Goal: Task Accomplishment & Management: Manage account settings

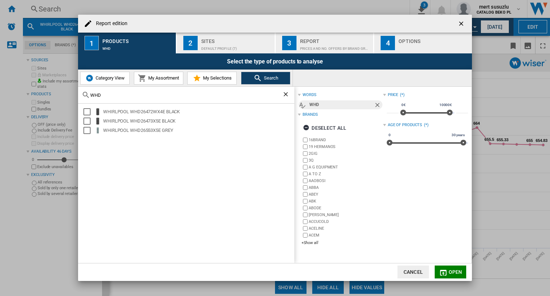
click at [207, 40] on div "Sites" at bounding box center [236, 39] width 70 height 8
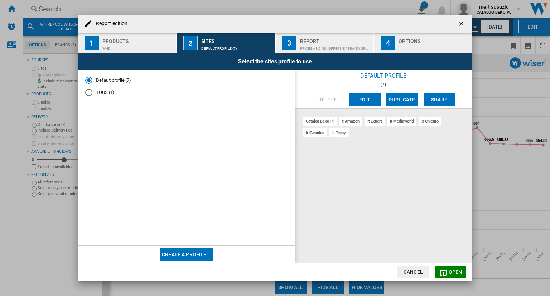
click at [460, 25] on ng-md-icon "getI18NText('BUTTONS.CLOSE_DIALOG')" at bounding box center [461, 24] width 9 height 9
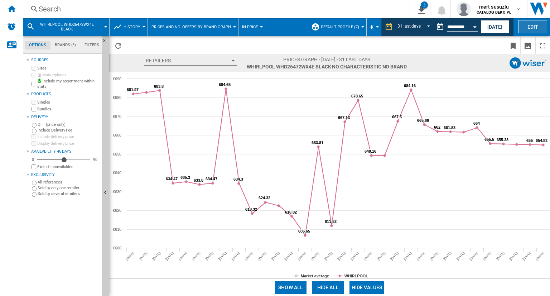
click at [529, 27] on button "Edit" at bounding box center [532, 26] width 29 height 13
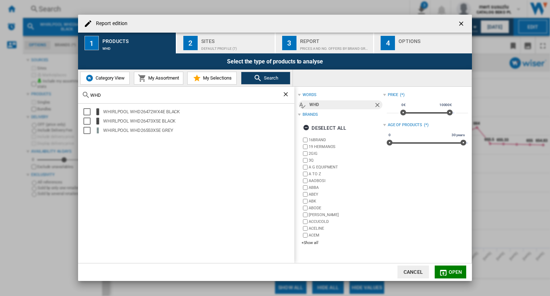
click at [457, 22] on ng-md-icon "getI18NText('BUTTONS.CLOSE_DIALOG')" at bounding box center [461, 24] width 9 height 9
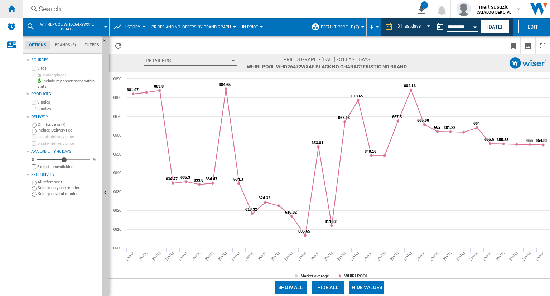
click at [10, 7] on ng-md-icon "Home" at bounding box center [11, 8] width 9 height 9
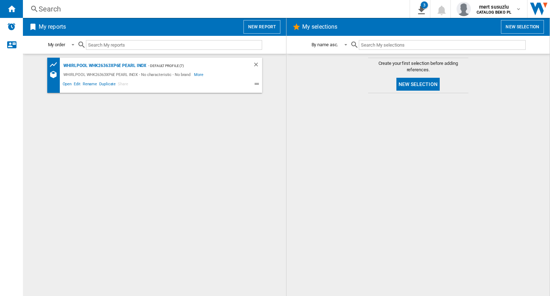
click at [521, 25] on button "New selection" at bounding box center [522, 27] width 43 height 14
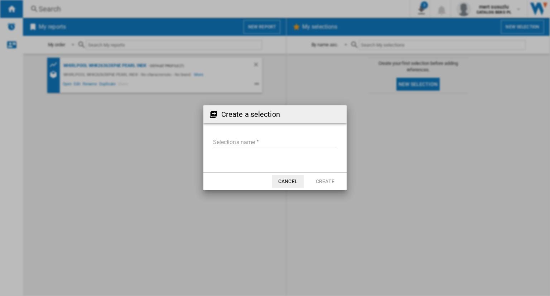
drag, startPoint x: 390, startPoint y: 268, endPoint x: 387, endPoint y: 264, distance: 4.6
click at [390, 268] on div "Create a selection Selection's name' Cancel Create" at bounding box center [275, 147] width 550 height 295
click at [278, 185] on button "Cancel" at bounding box center [287, 181] width 31 height 13
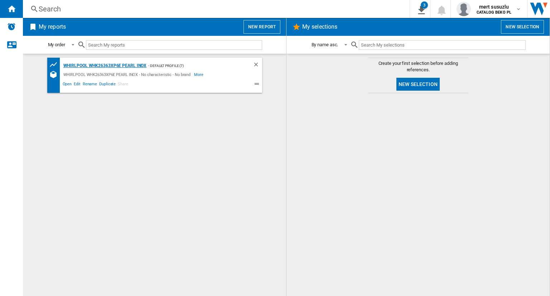
click at [86, 63] on div "WHIRLPOOL WHK26363XP6E PEARL INOX" at bounding box center [104, 65] width 85 height 9
click at [86, 73] on div "WHIRLPOOL WHK26363XP6E PEARL INOX - No characteristic - No brand" at bounding box center [128, 74] width 133 height 9
click at [91, 64] on div "WHIRLPOOL WHK26363XP6E PEARL INOX" at bounding box center [104, 65] width 85 height 9
click at [92, 60] on div "WHIRLPOOL WHK26363XP6E PEARL INOX - Default profile (7) WHIRLPOOL WHK26363XP6E …" at bounding box center [154, 75] width 215 height 35
click at [93, 63] on div "WHIRLPOOL WHK26363XP6E PEARL INOX" at bounding box center [104, 65] width 85 height 9
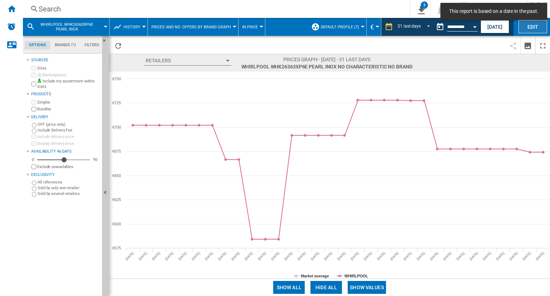
click at [526, 32] on button "Edit" at bounding box center [532, 26] width 29 height 13
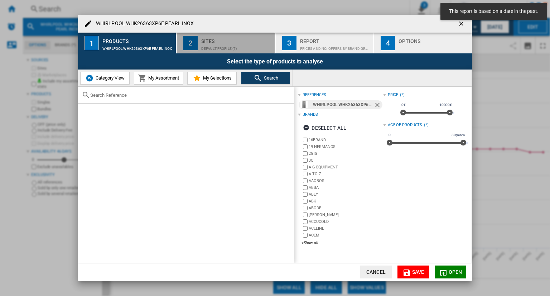
click at [209, 40] on div "Sites" at bounding box center [236, 39] width 70 height 8
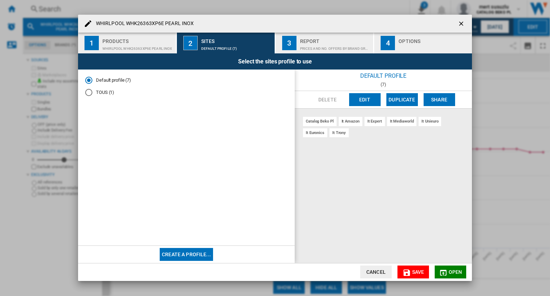
click at [146, 43] on div "WHIRLPOOL WHK26363XP6E PEARL INOX" at bounding box center [137, 47] width 70 height 8
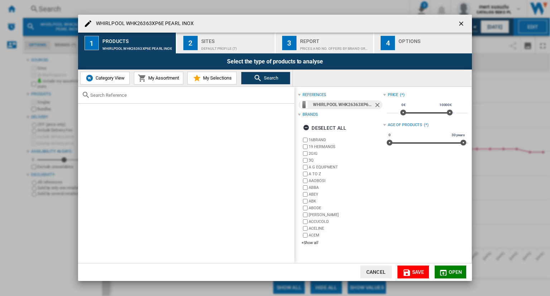
click at [352, 46] on div "Prices and No. offers by brand graph" at bounding box center [335, 47] width 70 height 8
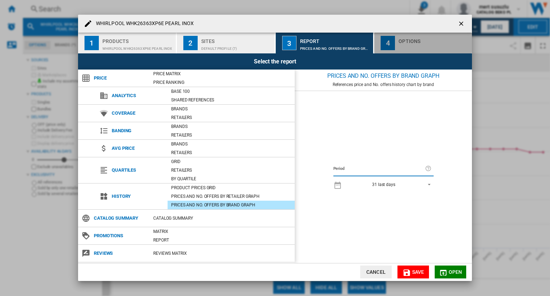
click at [429, 46] on div "button" at bounding box center [433, 47] width 70 height 8
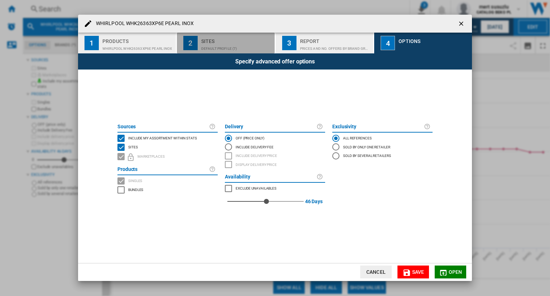
click at [221, 48] on div "Default profile (7)" at bounding box center [236, 47] width 70 height 8
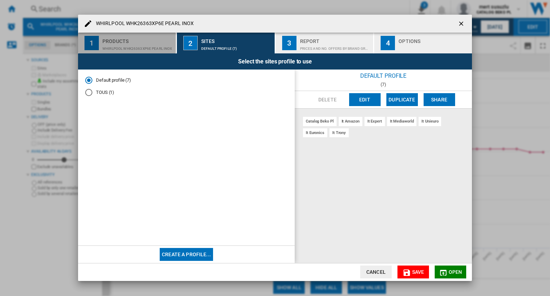
click at [133, 45] on div "WHIRLPOOL WHK26363XP6E PEARL INOX" at bounding box center [137, 47] width 70 height 8
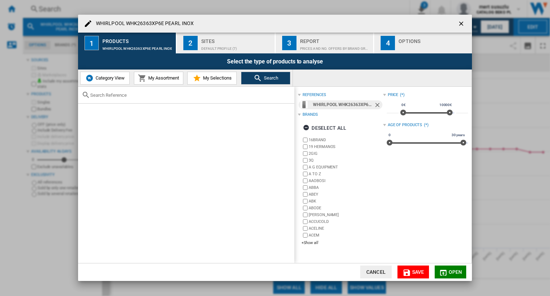
click at [245, 41] on div "Sites" at bounding box center [236, 39] width 70 height 8
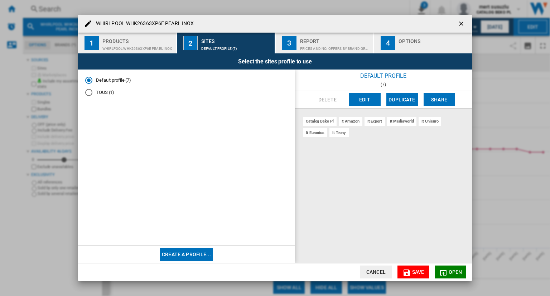
click at [362, 99] on button "Edit" at bounding box center [364, 99] width 31 height 13
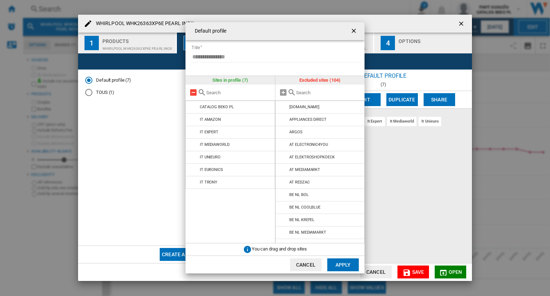
click at [191, 93] on md-icon at bounding box center [193, 92] width 9 height 9
click at [202, 92] on md-icon at bounding box center [202, 92] width 9 height 9
click at [192, 92] on md-icon at bounding box center [193, 92] width 9 height 9
click at [195, 92] on md-icon at bounding box center [193, 92] width 9 height 9
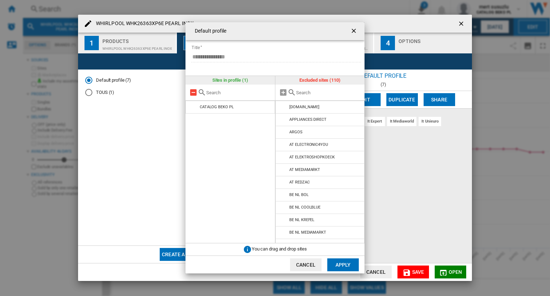
click at [195, 92] on md-icon at bounding box center [193, 92] width 9 height 9
click at [203, 88] on md-icon at bounding box center [202, 92] width 9 height 9
click at [207, 94] on input "text" at bounding box center [238, 92] width 65 height 5
click at [208, 95] on div at bounding box center [229, 92] width 89 height 16
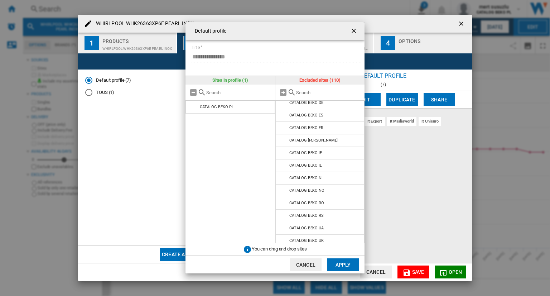
scroll to position [143, 0]
click at [292, 91] on md-icon at bounding box center [291, 92] width 9 height 9
click at [282, 94] on md-icon at bounding box center [283, 92] width 9 height 9
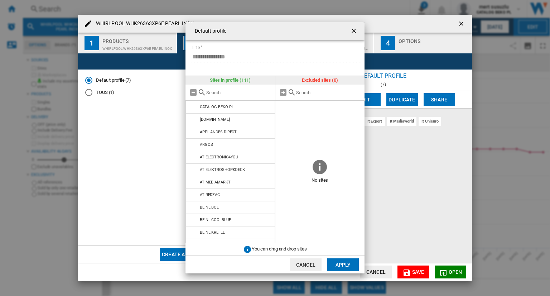
click at [207, 93] on input "text" at bounding box center [238, 92] width 65 height 5
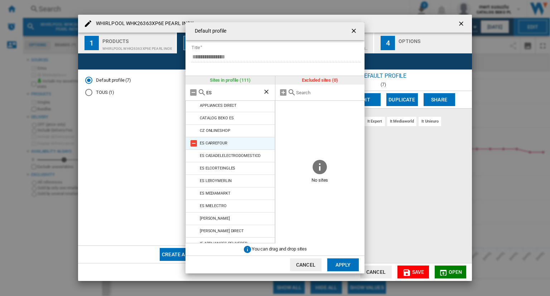
scroll to position [0, 0]
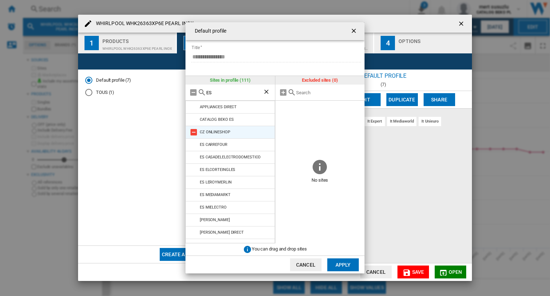
type input "ES"
click at [195, 132] on md-icon at bounding box center [193, 132] width 9 height 9
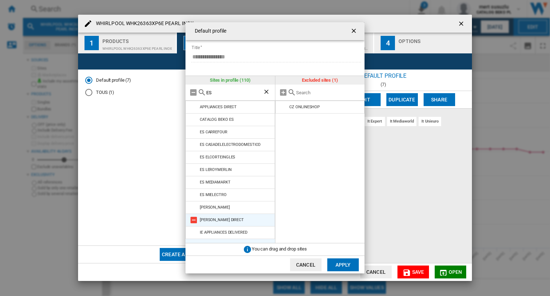
click at [195, 219] on md-icon at bounding box center [193, 219] width 9 height 9
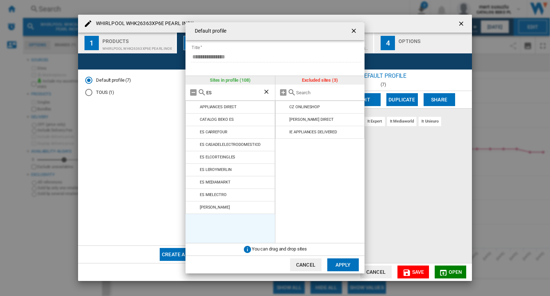
click at [344, 264] on button "Apply" at bounding box center [342, 264] width 31 height 13
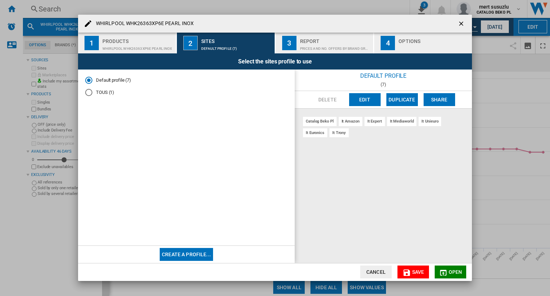
click at [362, 100] on button "Edit" at bounding box center [364, 99] width 31 height 13
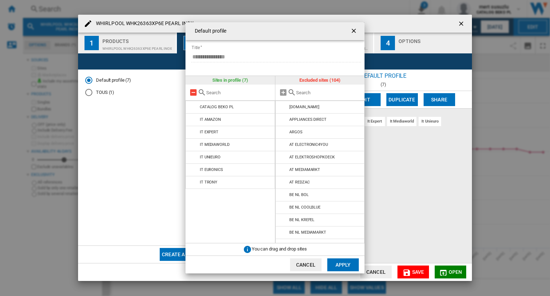
click at [193, 93] on md-icon "{{::title}} {{::getI18NText('BUTTONS.CANCEL')}} ..." at bounding box center [193, 92] width 9 height 9
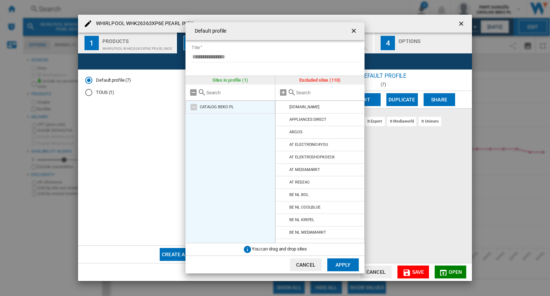
click at [224, 107] on div "CATALOG BEKO PL" at bounding box center [217, 106] width 34 height 5
click at [194, 108] on md-icon "{{::title}} {{::getI18NText('BUTTONS.CANCEL')}} ..." at bounding box center [193, 107] width 9 height 9
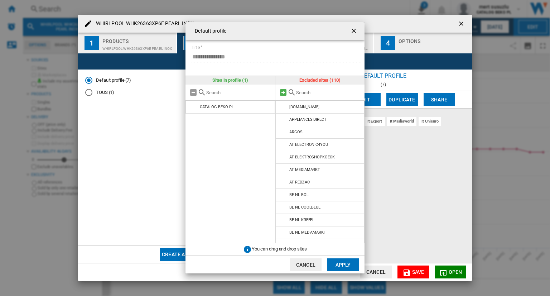
click at [281, 93] on md-icon "{{::title}} {{::getI18NText('BUTTONS.CANCEL')}} ..." at bounding box center [283, 92] width 9 height 9
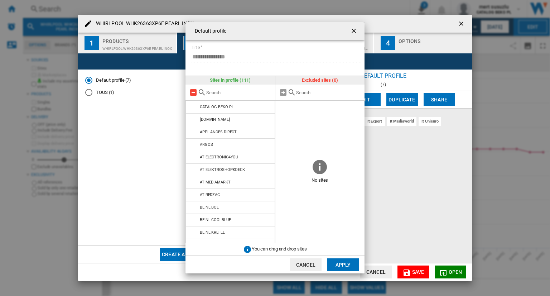
click at [191, 92] on md-icon "{{::title}} {{::getI18NText('BUTTONS.CANCEL')}} ..." at bounding box center [193, 92] width 9 height 9
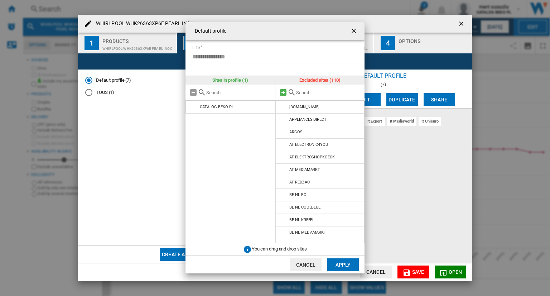
click at [286, 93] on md-icon "{{::title}} {{::getI18NText('BUTTONS.CANCEL')}} ..." at bounding box center [283, 92] width 9 height 9
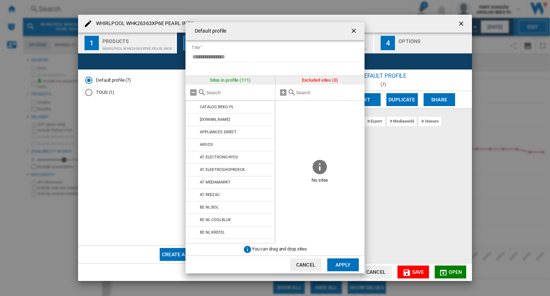
click at [232, 92] on input "{{::title}} {{::getI18NText('BUTTONS.CANCEL')}} ..." at bounding box center [238, 92] width 65 height 5
type input "ES"
click at [191, 106] on md-icon "{{::title}} {{::getI18NText('BUTTONS.CANCEL')}} ..." at bounding box center [193, 107] width 9 height 9
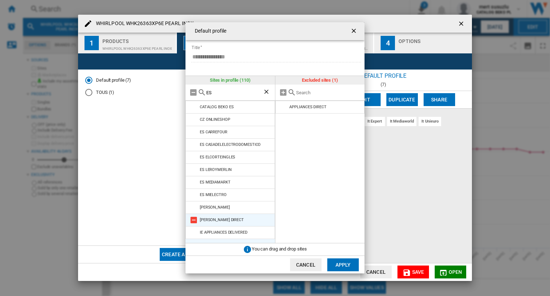
click at [194, 222] on md-icon "{{::title}} {{::getI18NText('BUTTONS.CANCEL')}} ..." at bounding box center [193, 219] width 9 height 9
click at [194, 221] on md-icon "{{::title}} {{::getI18NText('BUTTONS.CANCEL')}} ..." at bounding box center [193, 219] width 9 height 9
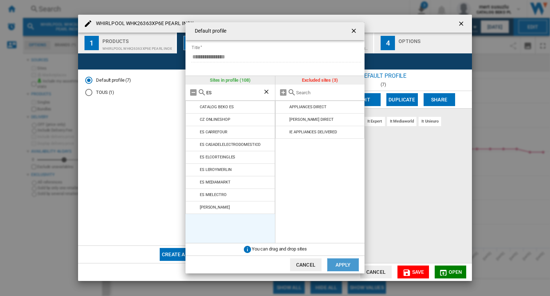
click at [346, 262] on button "Apply" at bounding box center [342, 264] width 31 height 13
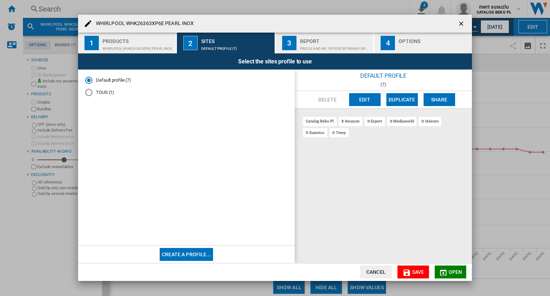
click at [409, 268] on md-icon "button" at bounding box center [406, 272] width 9 height 9
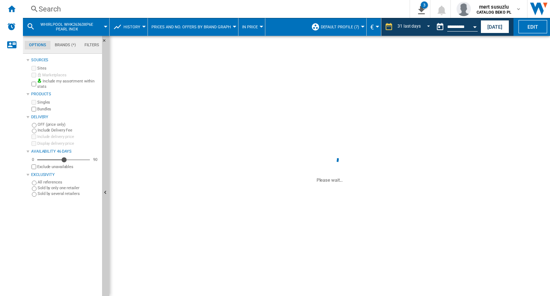
drag, startPoint x: 398, startPoint y: 142, endPoint x: 392, endPoint y: 159, distance: 17.5
click at [392, 159] on span at bounding box center [457, 165] width 185 height 35
click at [535, 26] on button "Edit" at bounding box center [532, 26] width 29 height 13
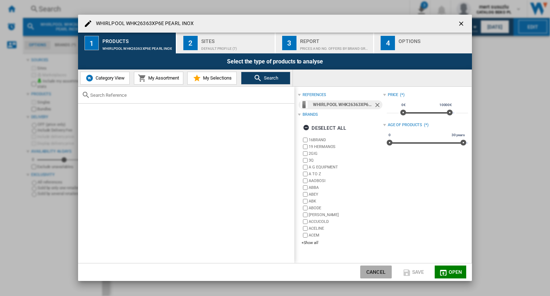
click at [385, 269] on button "Cancel" at bounding box center [375, 271] width 31 height 13
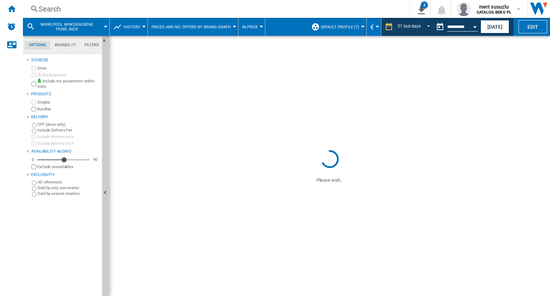
click at [140, 26] on button "History" at bounding box center [133, 27] width 20 height 18
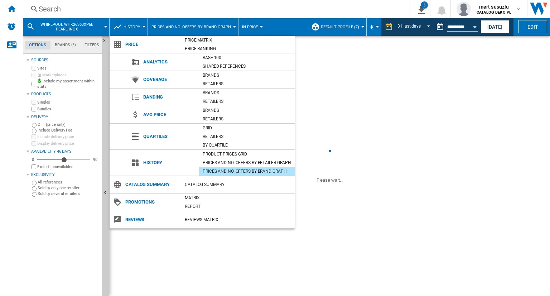
click at [140, 26] on md-backdrop at bounding box center [275, 148] width 550 height 296
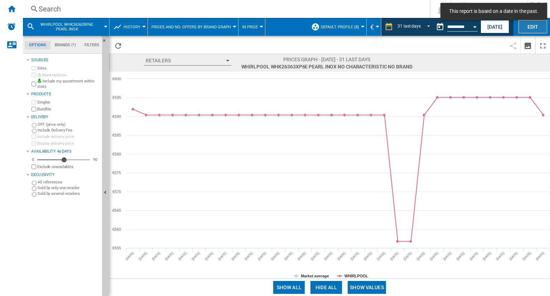
click at [524, 32] on button "Edit" at bounding box center [532, 26] width 29 height 13
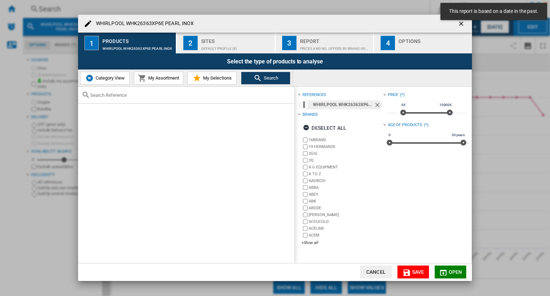
click at [460, 19] on div "This report is based on a date in the past." at bounding box center [493, 11] width 107 height 17
click at [462, 25] on ng-md-icon "getI18NText('BUTTONS.CLOSE_DIALOG')" at bounding box center [461, 24] width 9 height 9
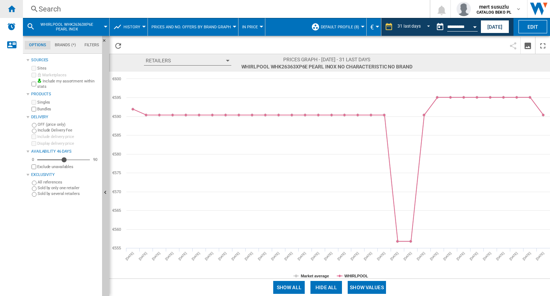
click at [17, 8] on div "Home" at bounding box center [11, 9] width 23 height 18
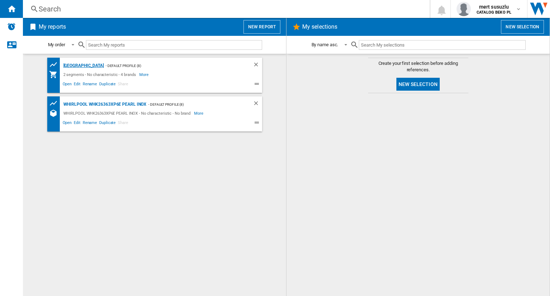
click at [70, 64] on div "Spain" at bounding box center [83, 65] width 42 height 9
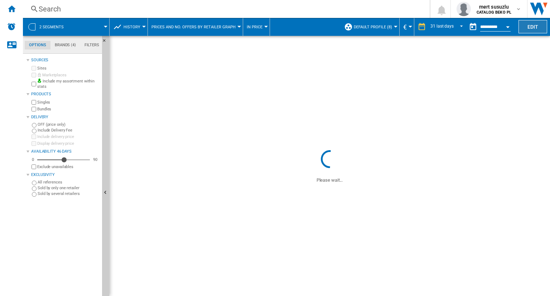
click at [538, 29] on button "Edit" at bounding box center [532, 26] width 29 height 13
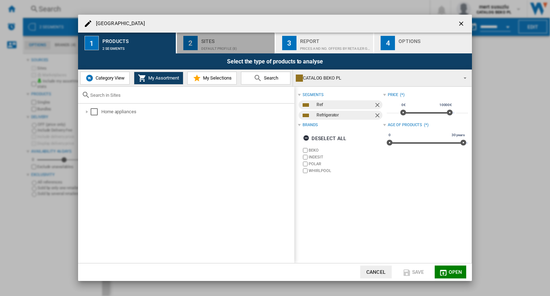
click at [225, 49] on div "Default profile (8)" at bounding box center [236, 47] width 70 height 8
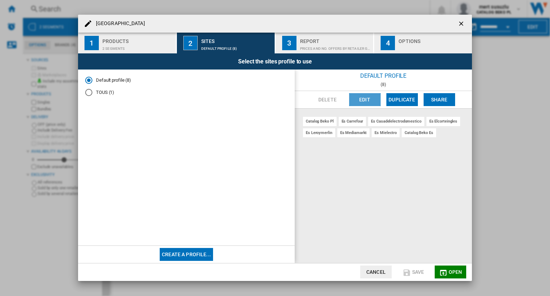
click at [355, 100] on button "Edit" at bounding box center [364, 99] width 31 height 13
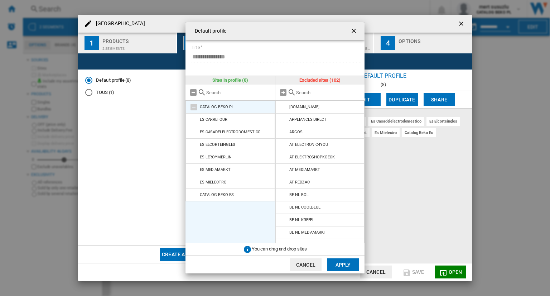
drag, startPoint x: 251, startPoint y: 204, endPoint x: 196, endPoint y: 106, distance: 112.4
click at [196, 106] on ul "CATALOG BEKO PL ES CARREFOUR ES CASADELELECTRODOMESTICO ES ELCORTEINGLES ES LER…" at bounding box center [229, 172] width 89 height 142
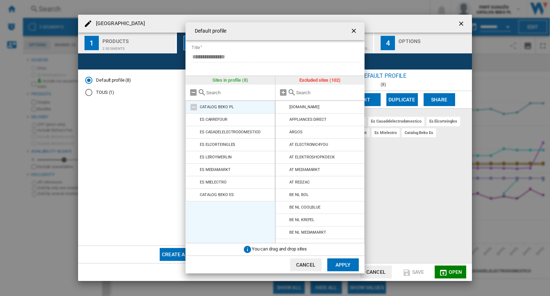
click at [195, 106] on md-icon at bounding box center [193, 107] width 9 height 9
